Goal: Obtain resource: Download file/media

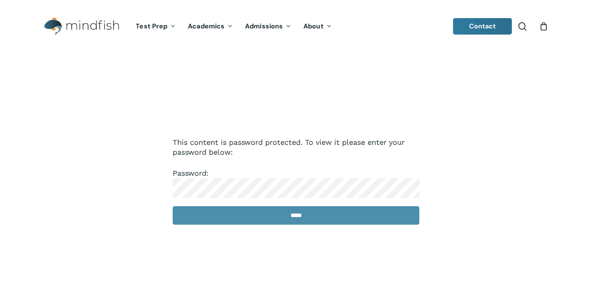
click at [280, 215] on input "*****" at bounding box center [296, 215] width 247 height 18
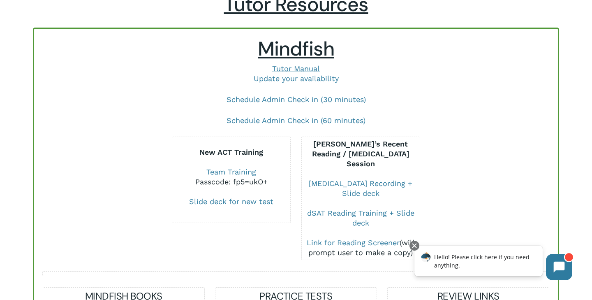
scroll to position [84, 0]
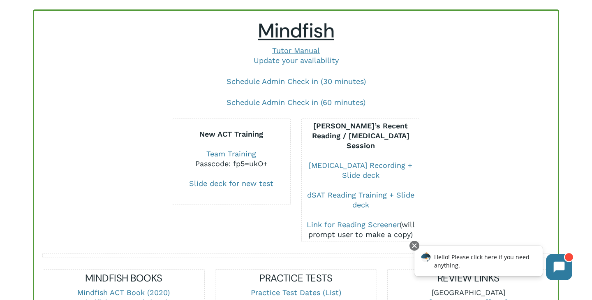
click at [506, 184] on div at bounding box center [489, 179] width 129 height 123
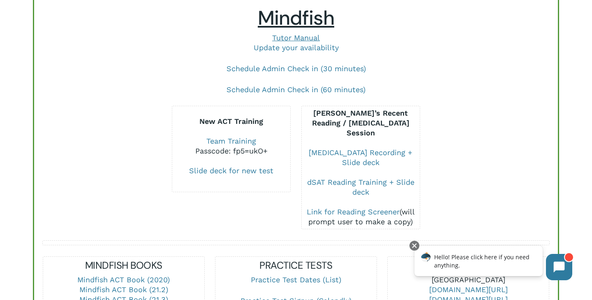
scroll to position [97, 0]
